Goal: Task Accomplishment & Management: Use online tool/utility

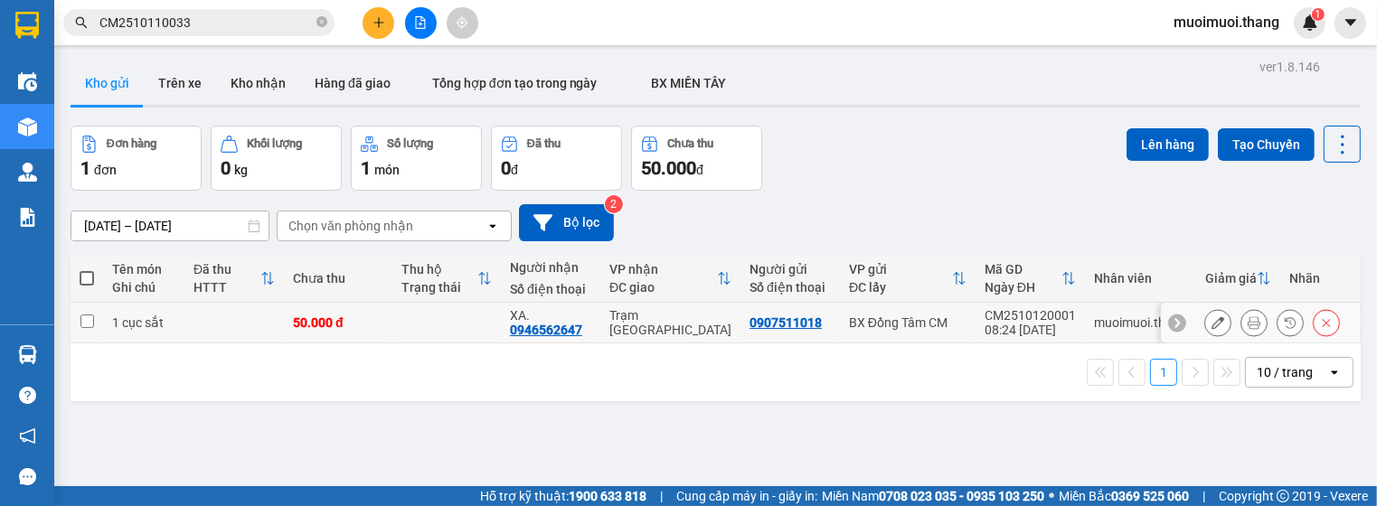
click at [369, 319] on div "50.000 đ" at bounding box center [338, 322] width 90 height 14
checkbox input "true"
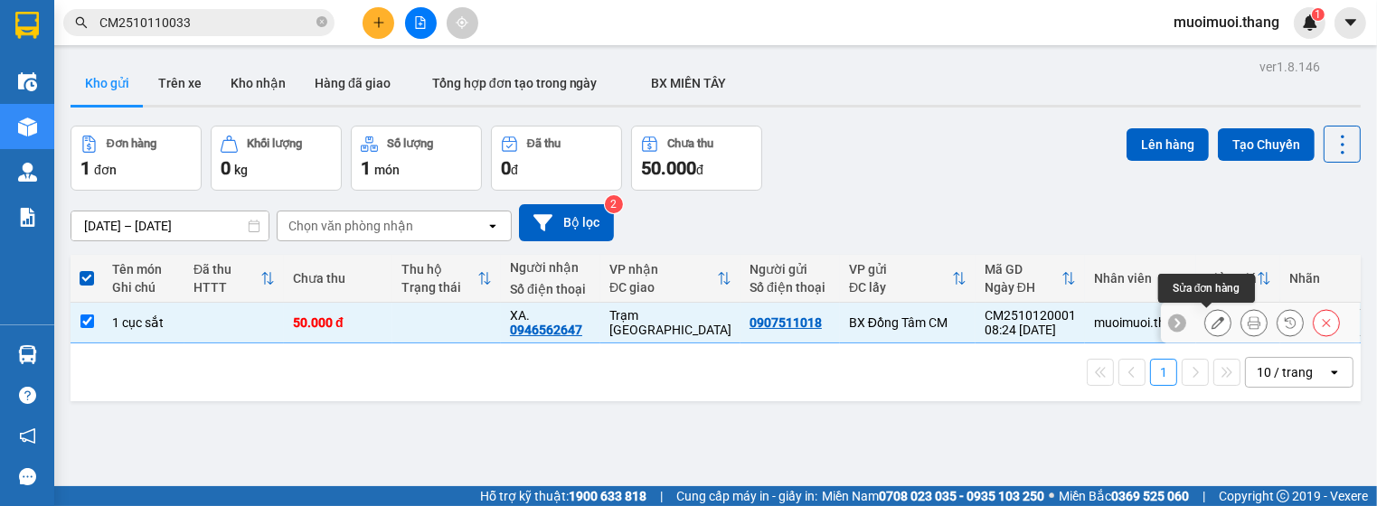
click at [1211, 322] on icon at bounding box center [1217, 322] width 13 height 13
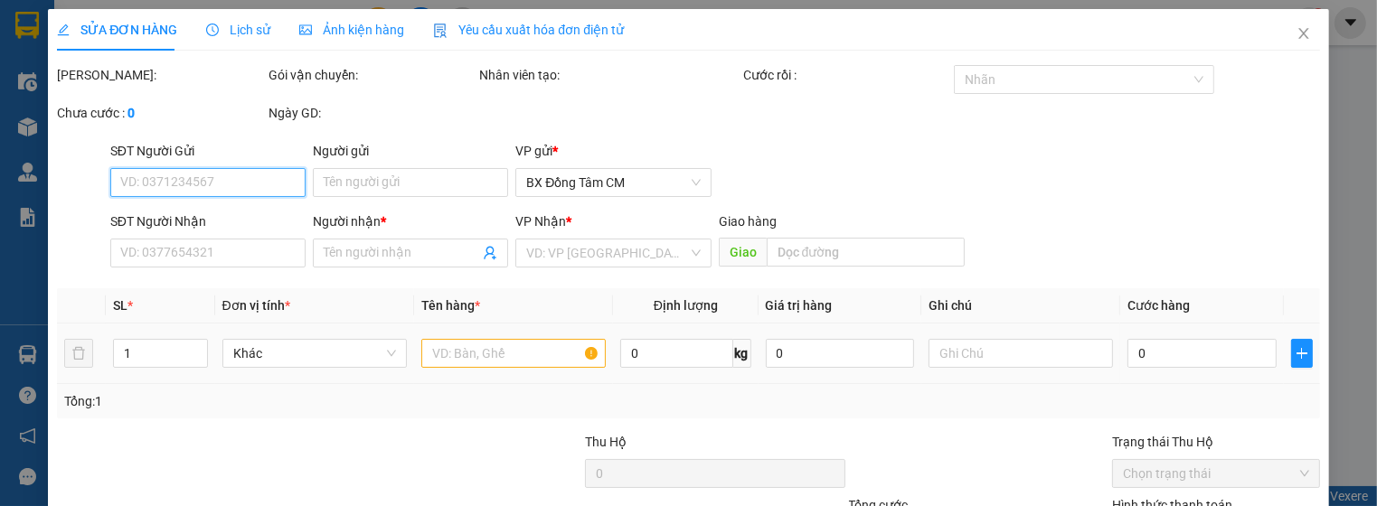
type input "0907511018"
type input "0946562647"
type input "XA."
type input "50.000"
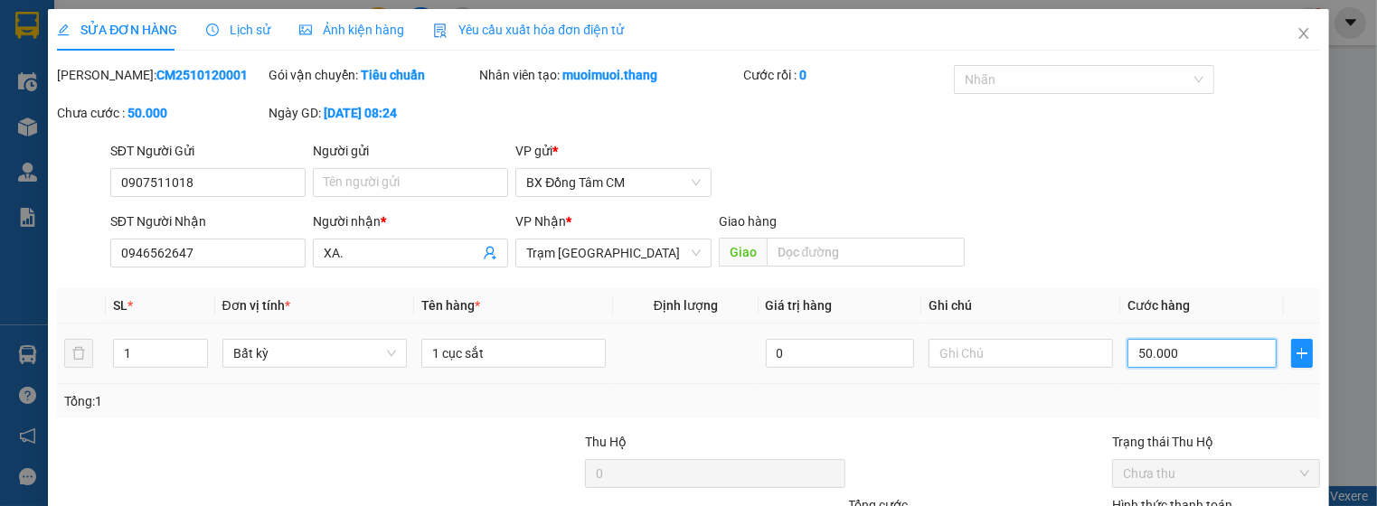
click at [1139, 356] on input "50.000" at bounding box center [1201, 353] width 148 height 29
click at [1138, 356] on input "50.000" at bounding box center [1201, 353] width 148 height 29
click at [1135, 360] on input "50.000" at bounding box center [1201, 353] width 148 height 29
type input "0"
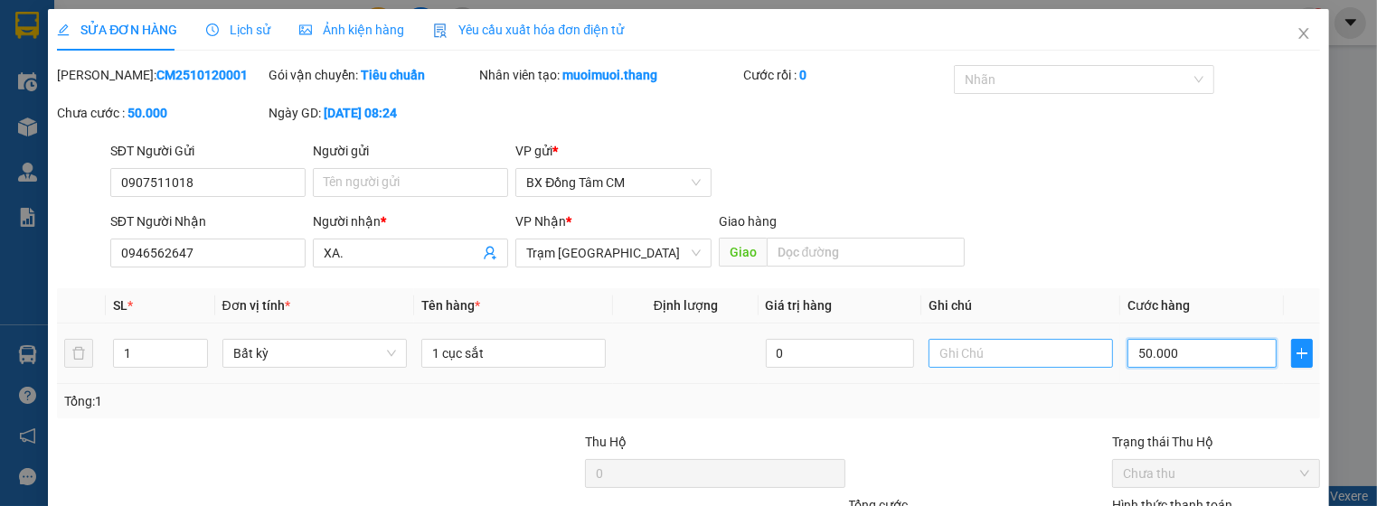
type input "0.000"
type input "70.000"
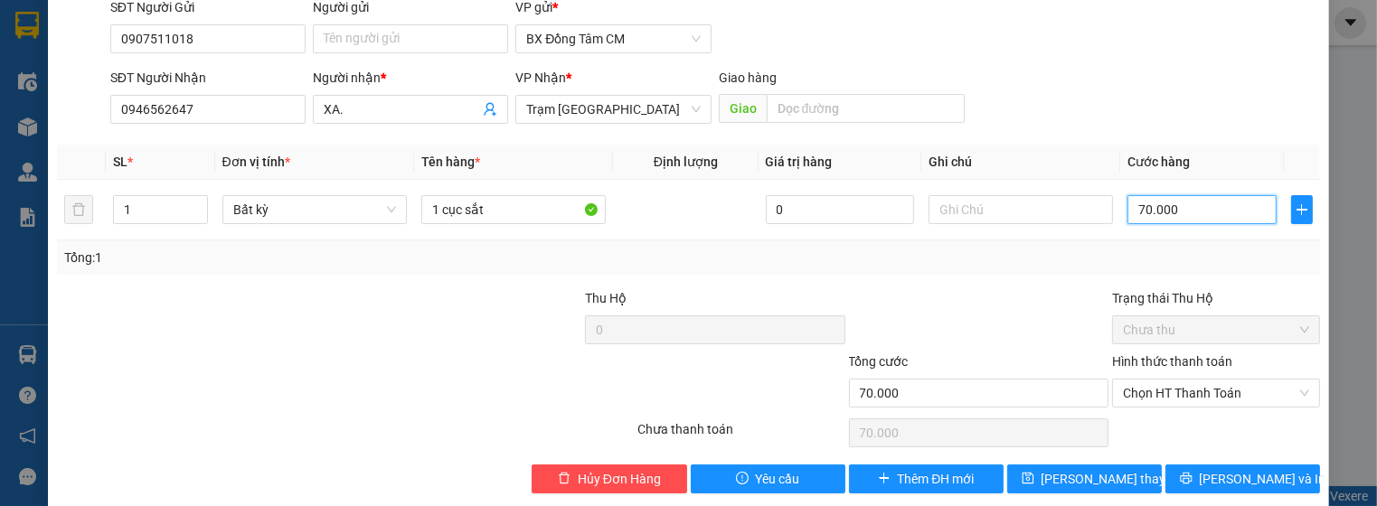
scroll to position [165, 0]
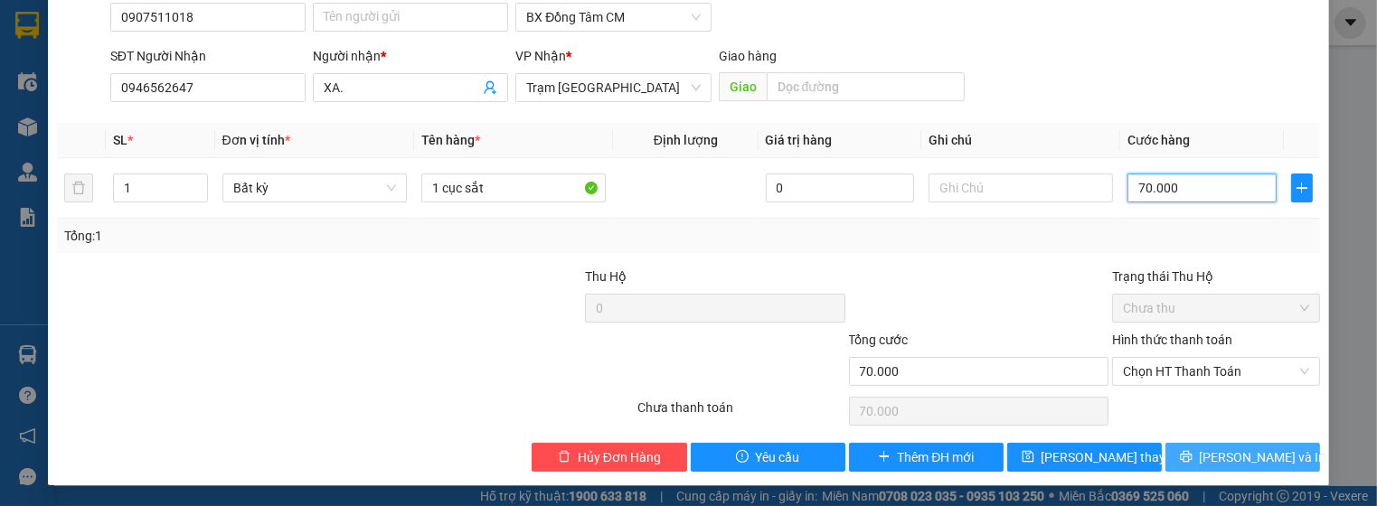
type input "70.000"
click at [1211, 463] on button "[PERSON_NAME] và In" at bounding box center [1242, 457] width 155 height 29
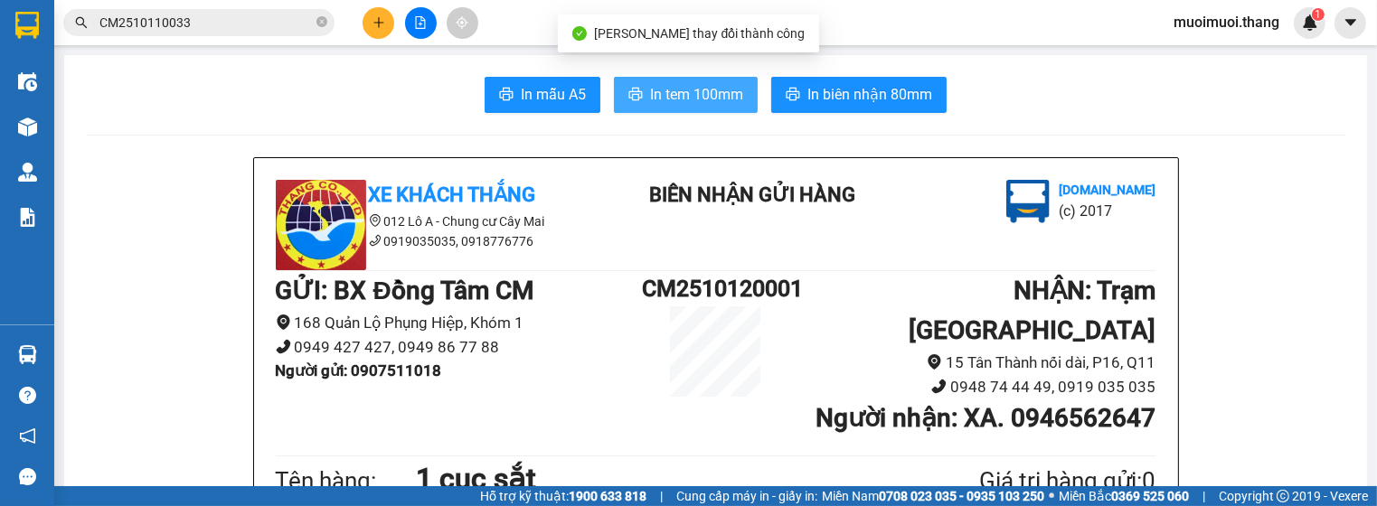
click at [746, 93] on button "In tem 100mm" at bounding box center [686, 95] width 144 height 36
